Goal: Obtain resource: Download file/media

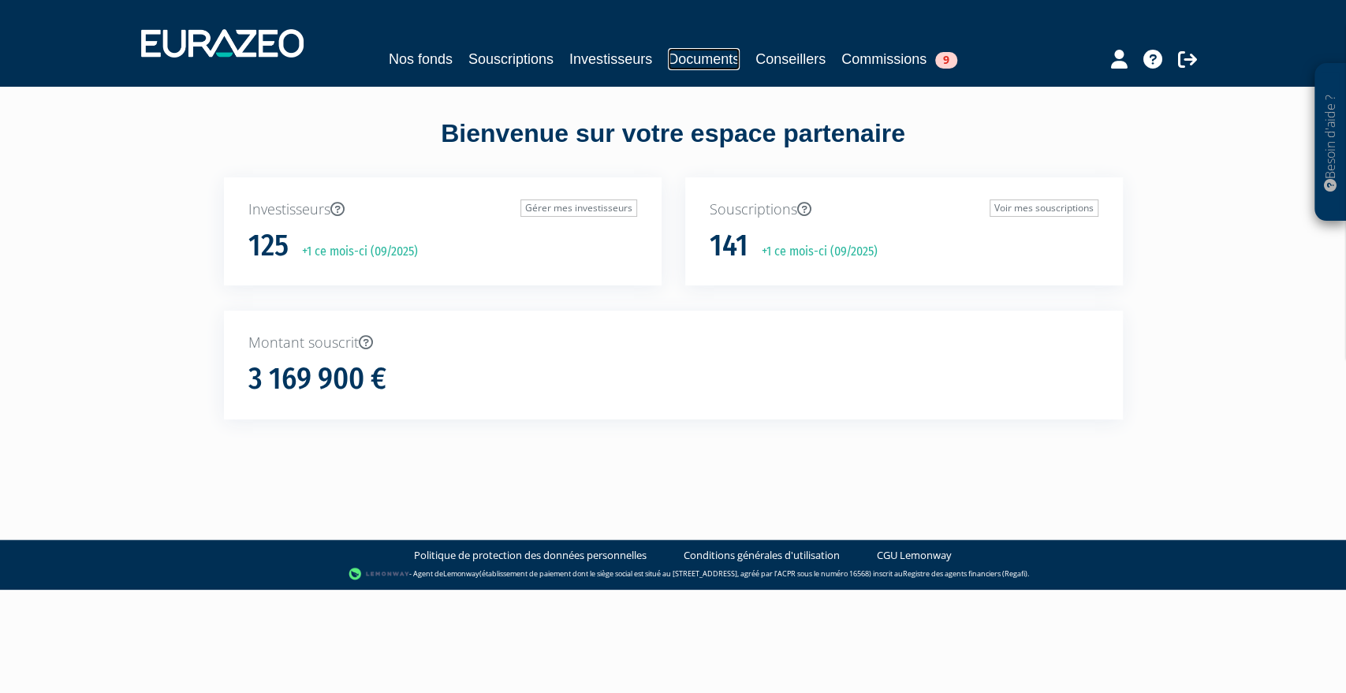
click at [705, 60] on link "Documents" at bounding box center [704, 59] width 72 height 22
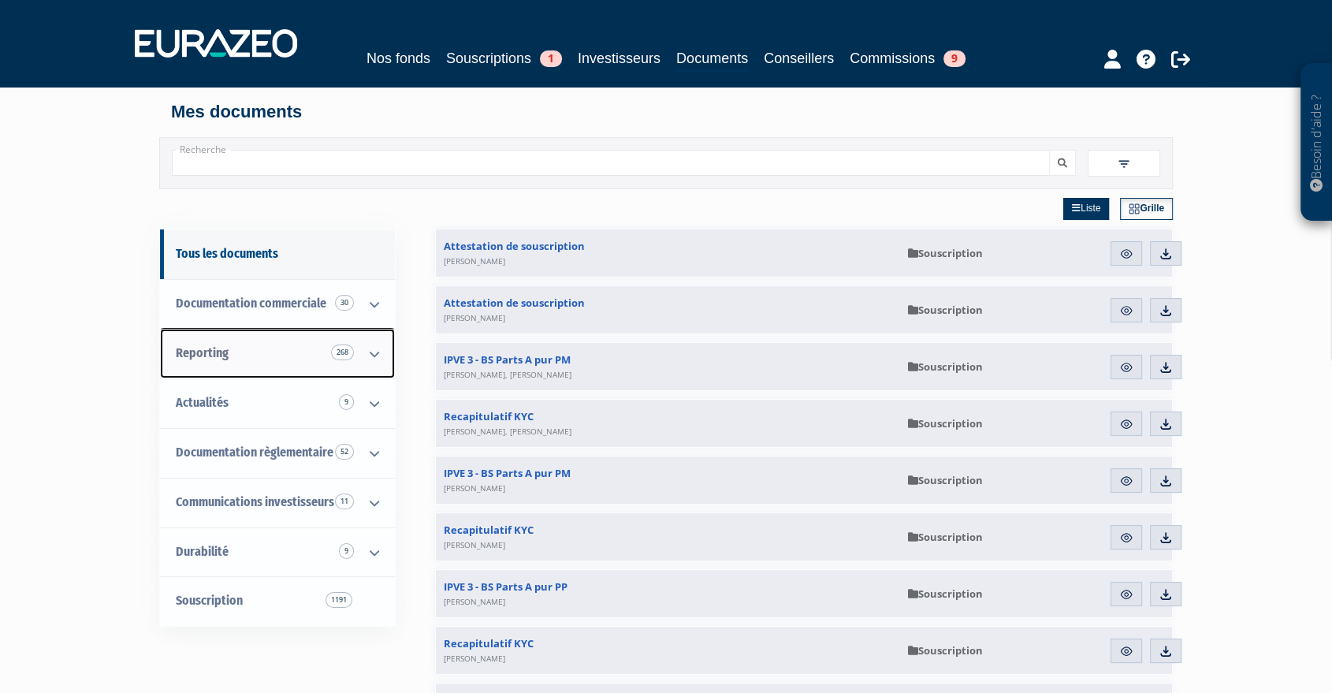
click at [371, 360] on icon at bounding box center [374, 354] width 41 height 49
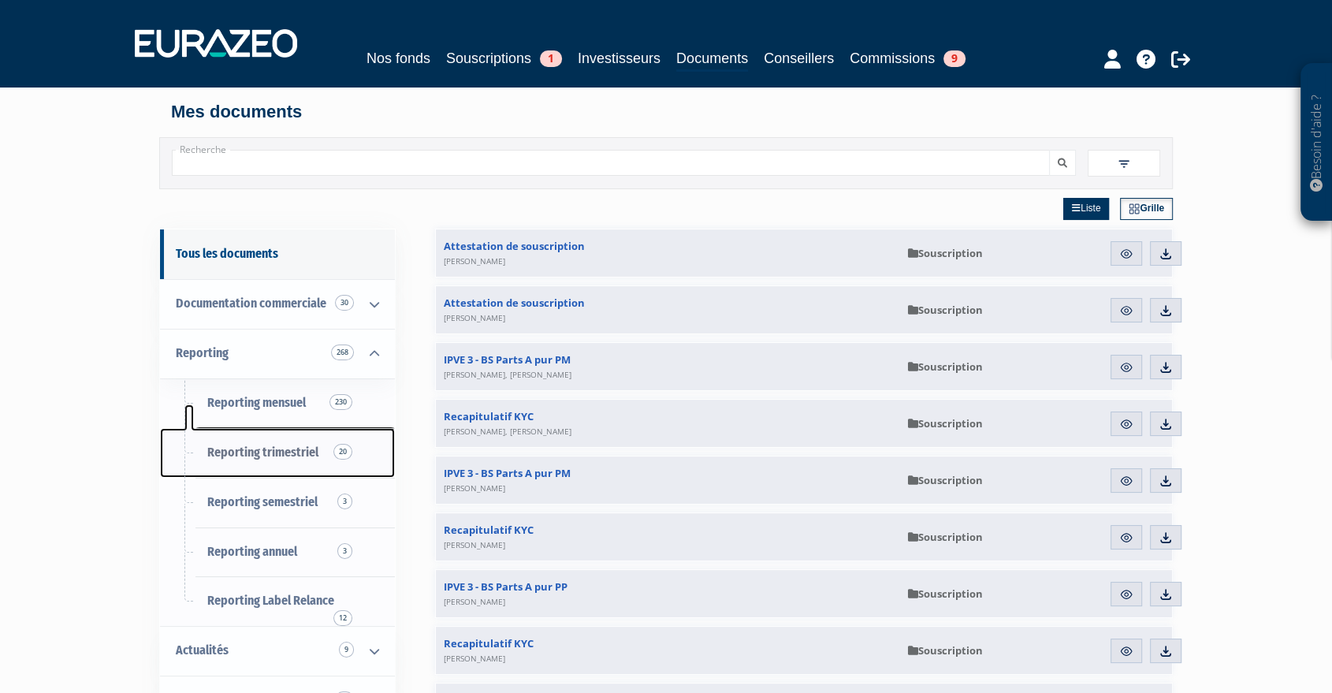
click at [278, 445] on span "Reporting trimestriel 20" at bounding box center [262, 452] width 111 height 15
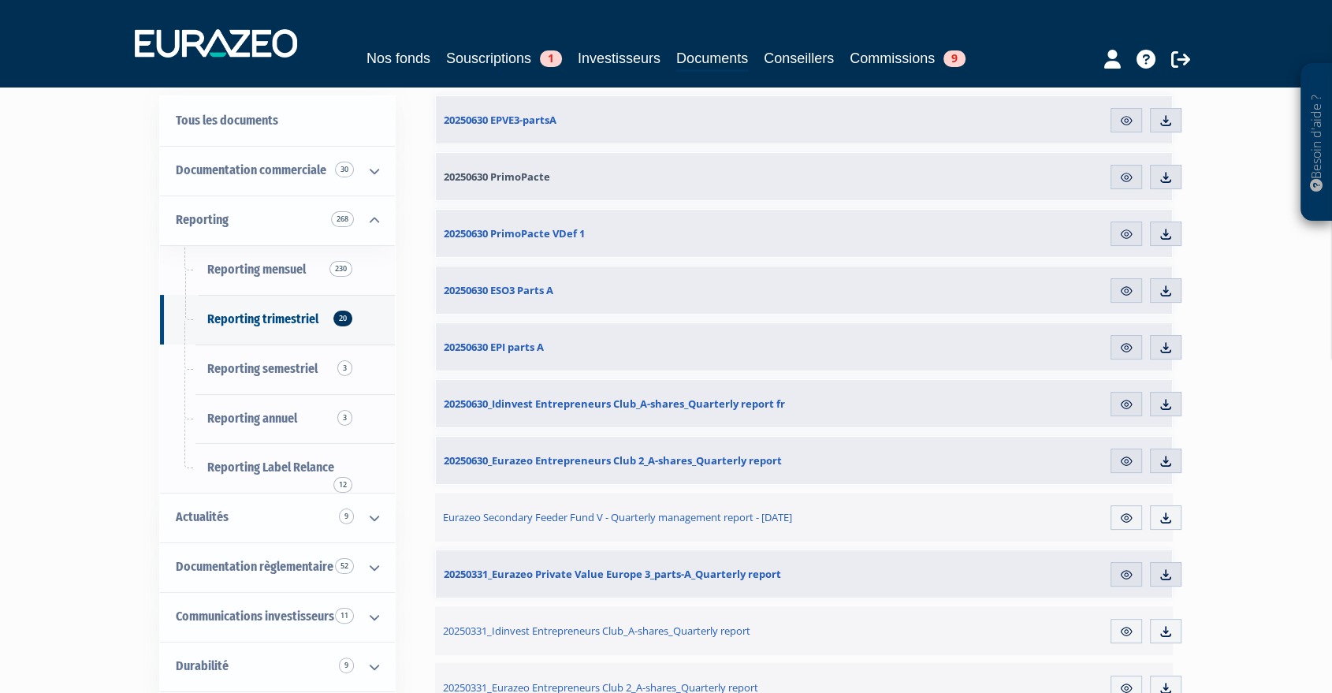
scroll to position [136, 0]
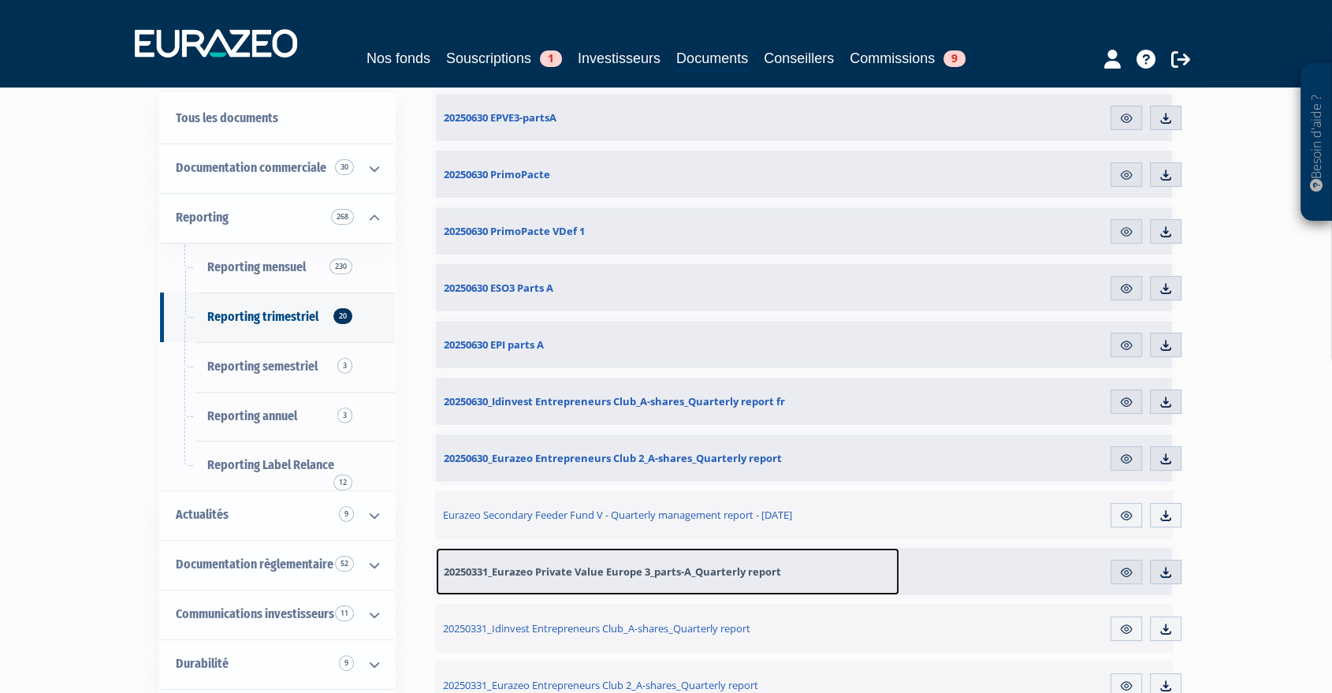
click at [579, 568] on span "20250331_Eurazeo Private Value Europe 3_parts-A_Quarterly report" at bounding box center [612, 571] width 337 height 14
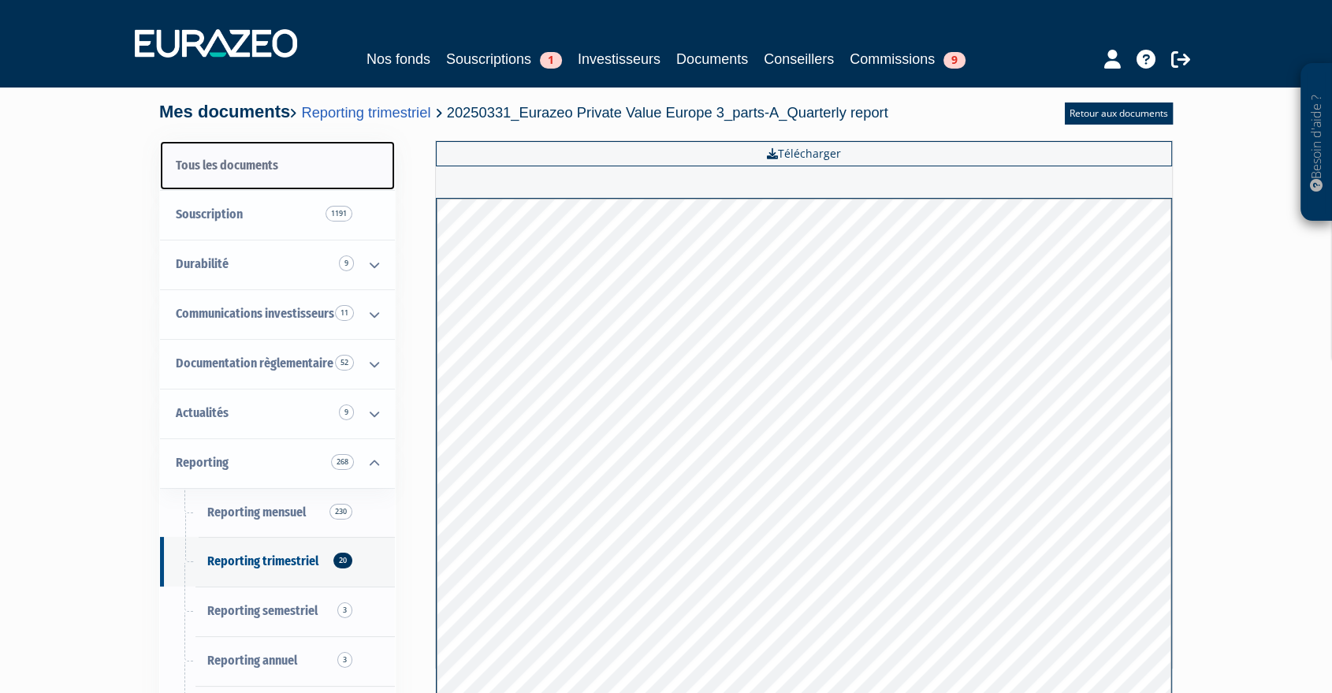
click at [241, 169] on link "Tous les documents" at bounding box center [277, 166] width 235 height 50
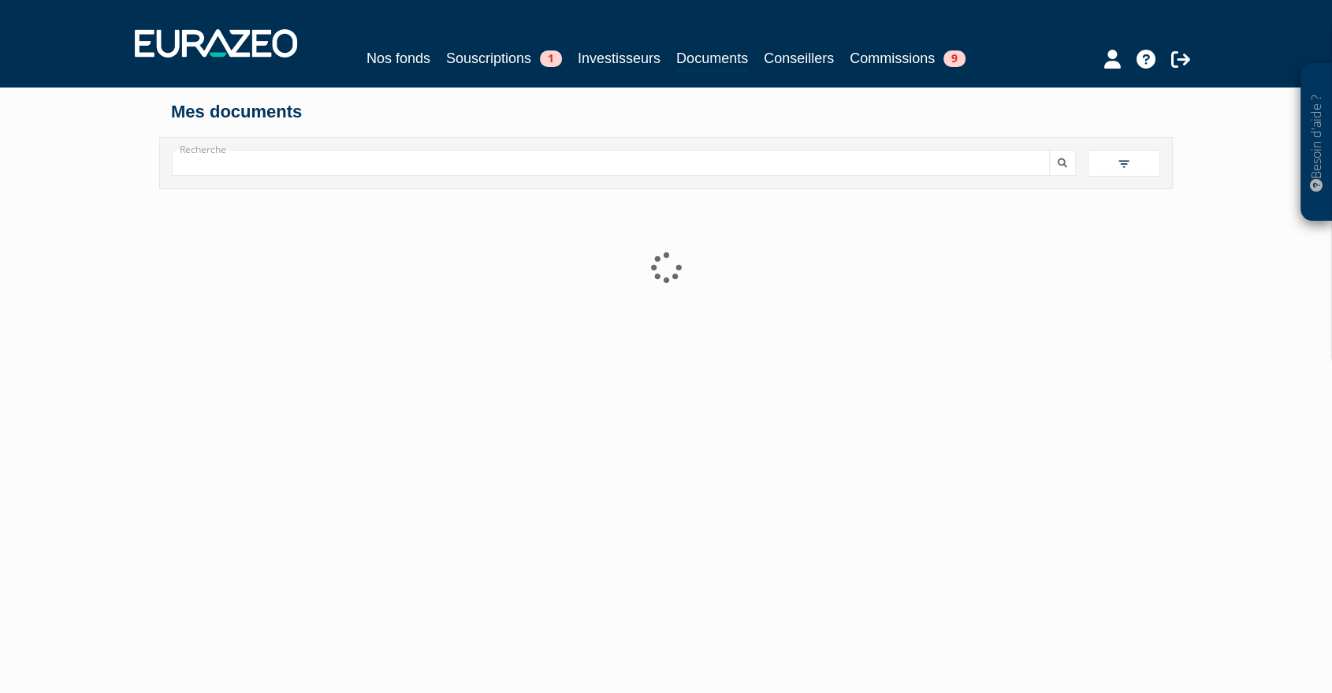
click at [360, 162] on input "Recherche" at bounding box center [611, 163] width 878 height 26
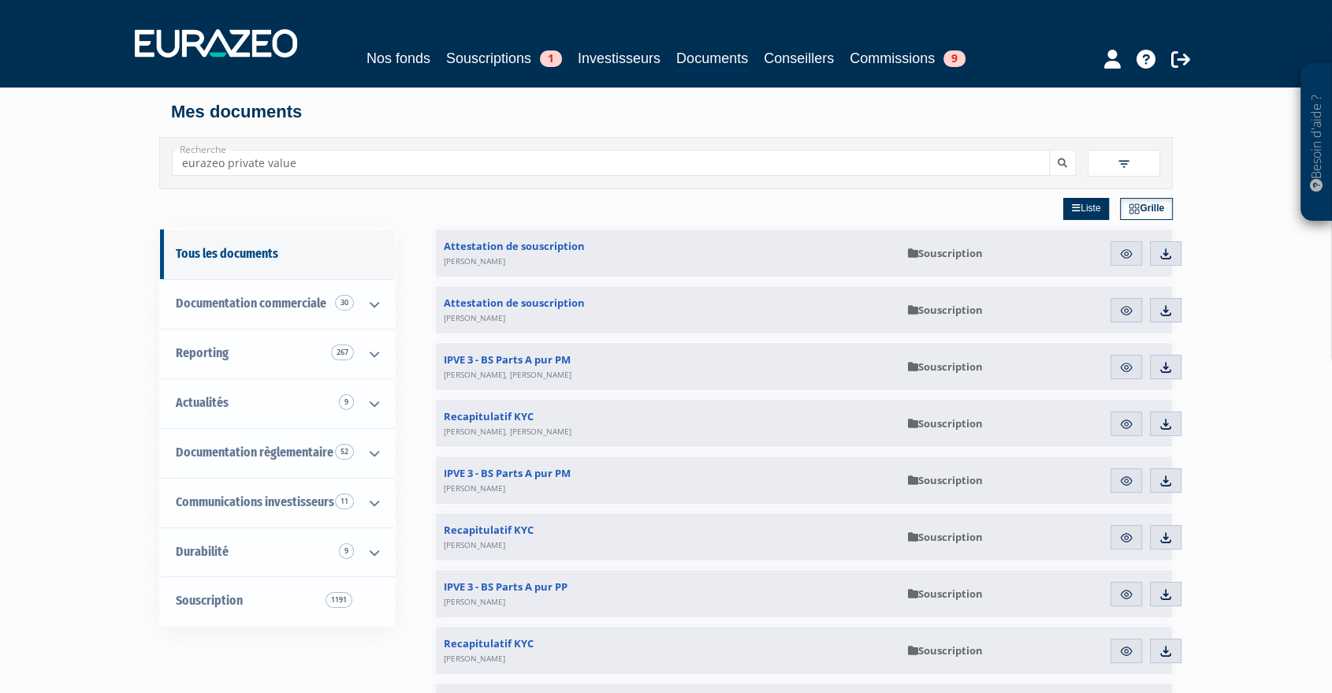
type input "eurazeo private value"
click at [1049, 150] on button "submit" at bounding box center [1062, 163] width 27 height 26
